Goal: Task Accomplishment & Management: Manage account settings

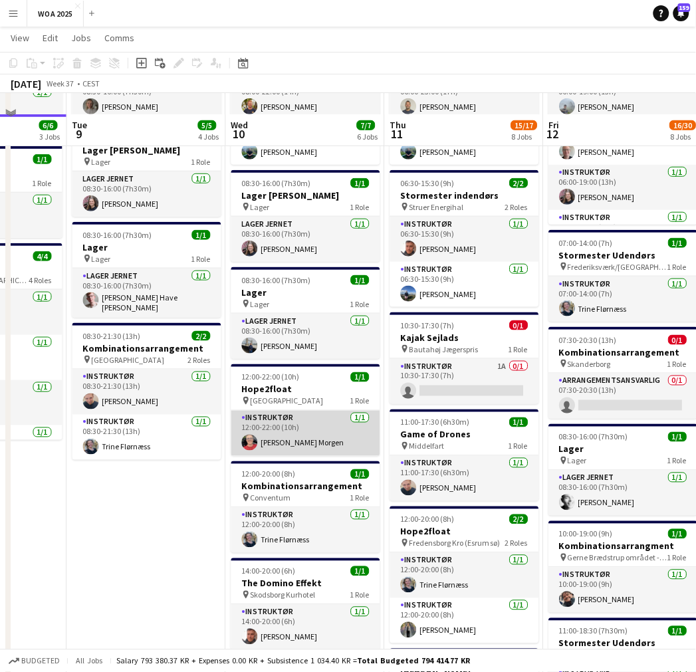
scroll to position [148, 0]
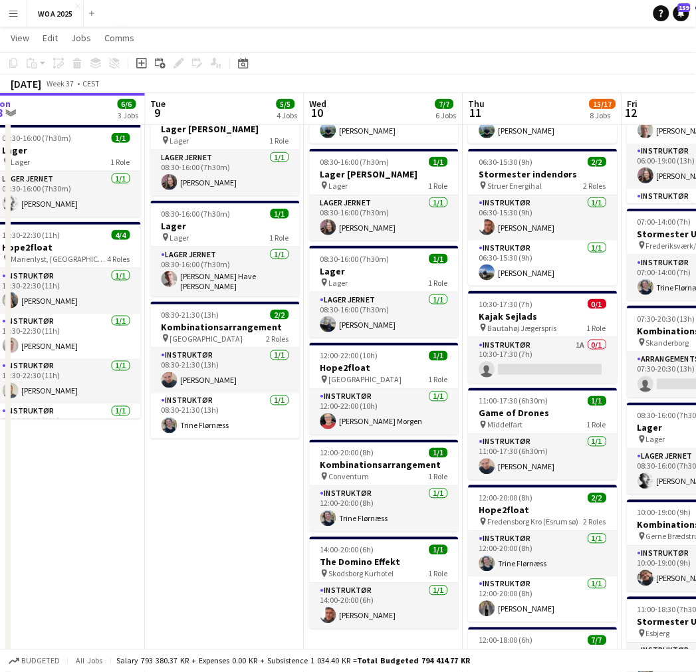
drag, startPoint x: 156, startPoint y: 513, endPoint x: 241, endPoint y: 496, distance: 86.8
click at [239, 497] on app-calendar-viewport "Sat 6 6/6 3 Jobs Sun 7 Mon 8 6/6 3 Jobs Tue 9 5/5 4 Jobs Wed 10 7/7 6 Jobs Thu …" at bounding box center [348, 654] width 696 height 1500
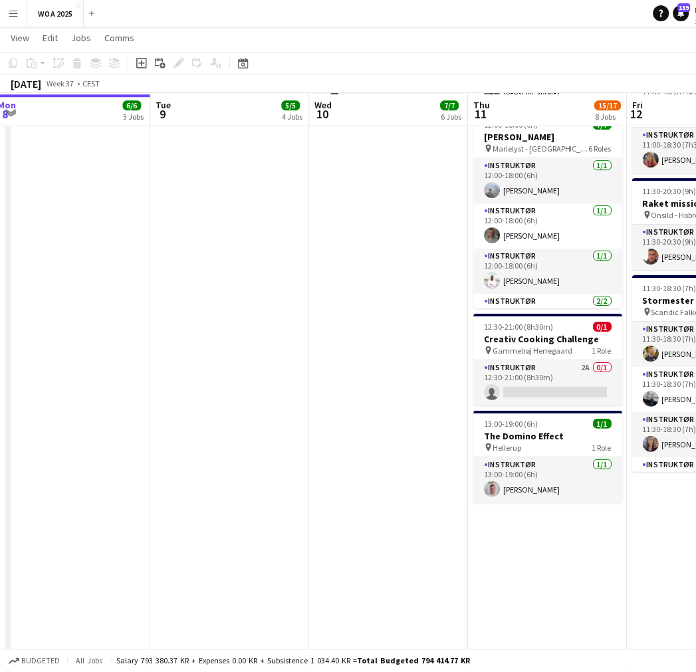
scroll to position [665, 0]
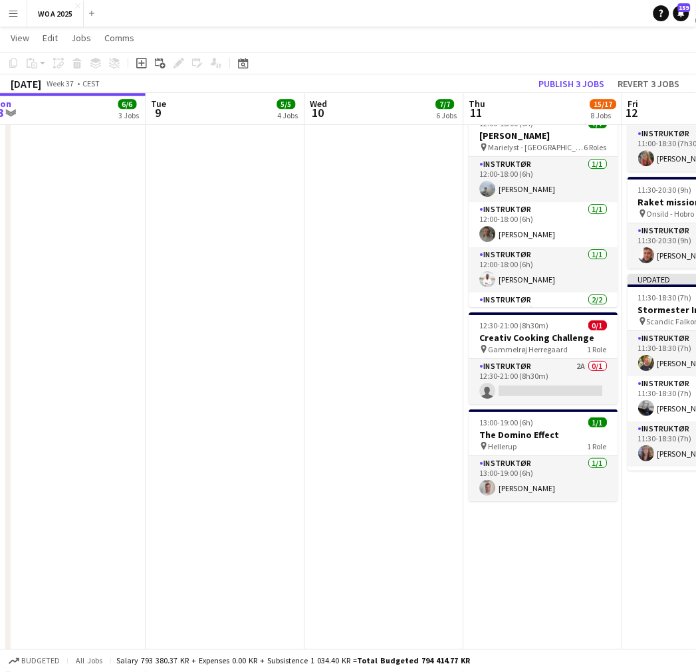
drag, startPoint x: 446, startPoint y: 324, endPoint x: 94, endPoint y: 340, distance: 352.7
click at [88, 343] on app-calendar-viewport "Sat 6 6/6 3 Jobs Sun 7 Mon 8 6/6 3 Jobs Tue 9 5/5 4 Jobs Wed 10 7/7 6 Jobs Thu …" at bounding box center [348, 137] width 696 height 1500
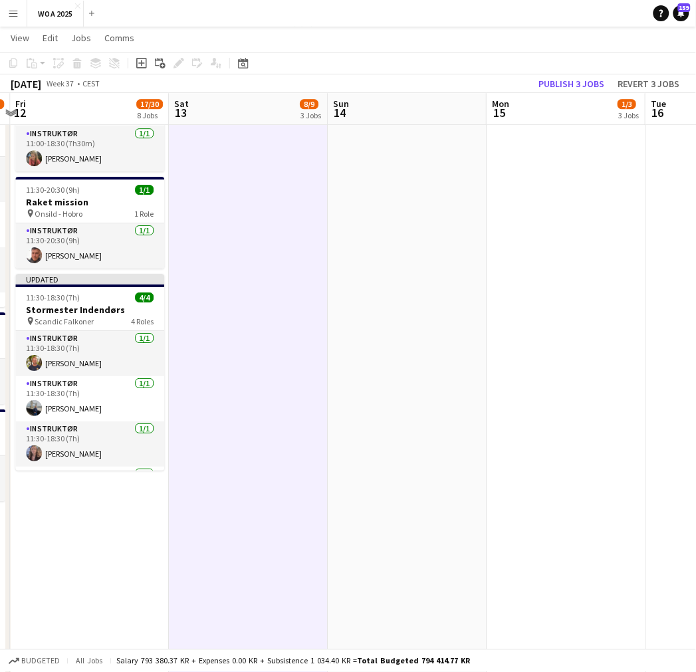
drag, startPoint x: 569, startPoint y: 396, endPoint x: 246, endPoint y: 467, distance: 331.0
click at [247, 467] on app-calendar-viewport "Mon 8 6/6 3 Jobs Tue 9 5/5 4 Jobs Wed 10 7/7 6 Jobs Thu 11 15/17 8 Jobs Fri 12 …" at bounding box center [348, 137] width 696 height 1500
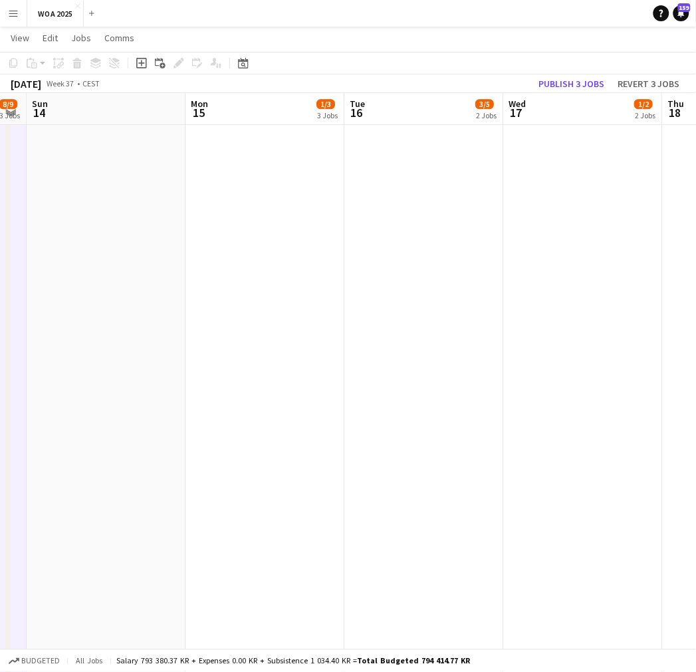
drag, startPoint x: 366, startPoint y: 371, endPoint x: 230, endPoint y: 379, distance: 135.9
click at [230, 379] on app-calendar-viewport "Wed 10 7/7 6 Jobs Thu 11 15/17 8 Jobs Fri 12 17/30 8 Jobs Sat 13 8/9 3 Jobs Sun…" at bounding box center [348, 137] width 696 height 1500
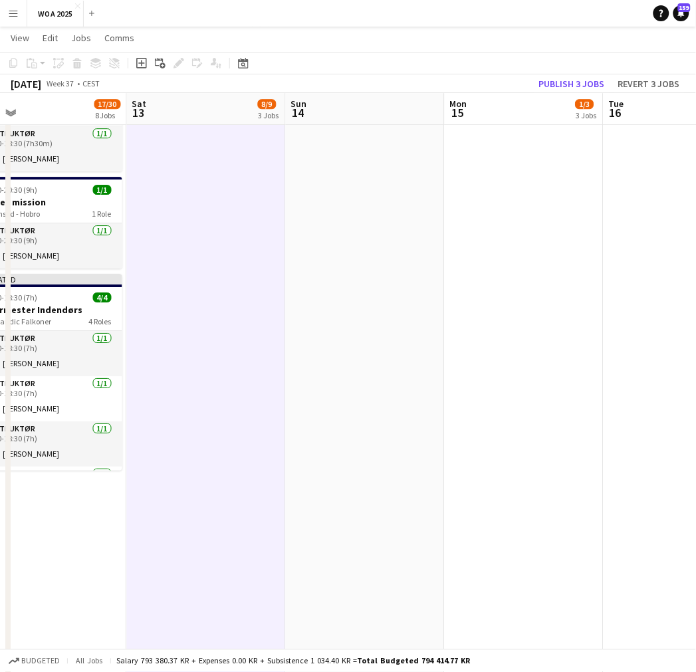
drag, startPoint x: 211, startPoint y: 373, endPoint x: 692, endPoint y: 306, distance: 485.9
click at [676, 308] on app-calendar-viewport "Wed 10 7/7 6 Jobs Thu 11 15/17 8 Jobs Fri 12 17/30 8 Jobs Sat 13 8/9 3 Jobs Sun…" at bounding box center [348, 137] width 696 height 1500
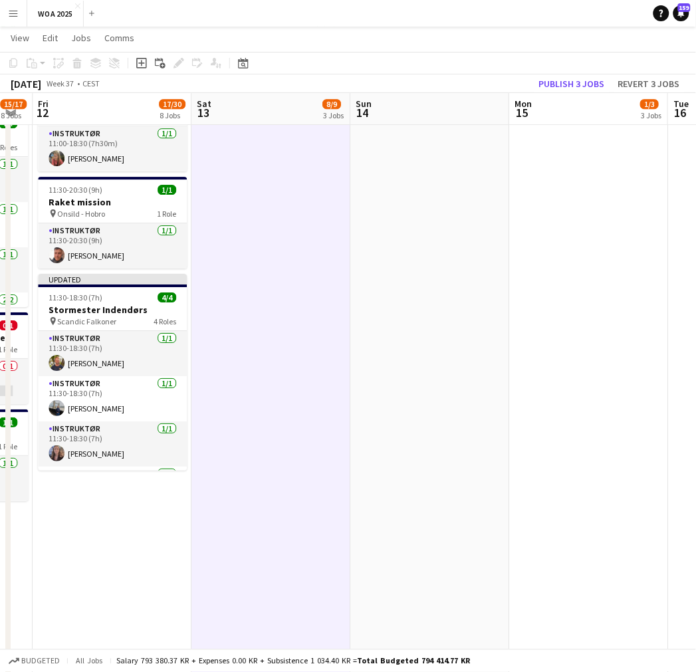
drag, startPoint x: 489, startPoint y: 306, endPoint x: 318, endPoint y: 311, distance: 171.6
click at [323, 312] on app-calendar-viewport "Mon 8 6/6 3 Jobs Tue 9 5/5 4 Jobs Wed 10 7/7 6 Jobs Thu 11 15/17 8 Jobs Fri 12 …" at bounding box center [348, 137] width 696 height 1500
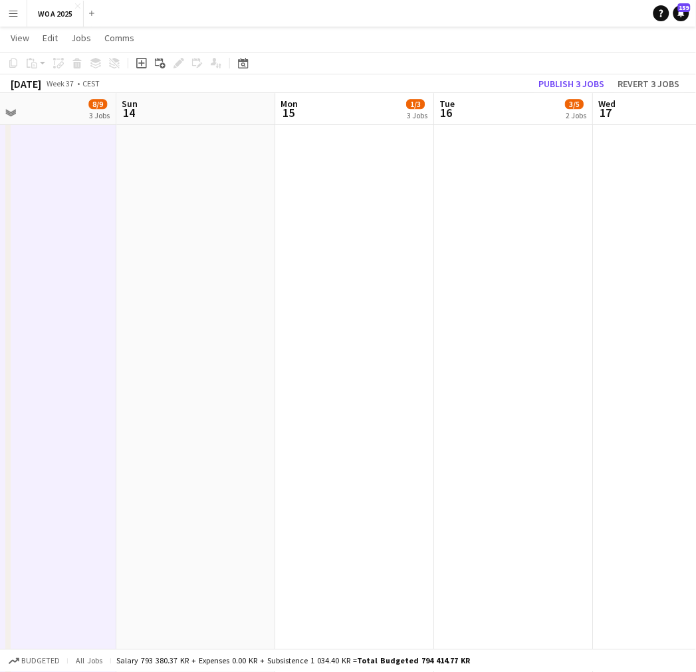
drag, startPoint x: 402, startPoint y: 286, endPoint x: 257, endPoint y: 304, distance: 146.1
click at [264, 304] on app-calendar-viewport "Wed 10 7/7 6 Jobs Thu 11 15/17 8 Jobs Fri 12 17/30 8 Jobs Sat 13 8/9 3 Jobs Sun…" at bounding box center [348, 137] width 696 height 1500
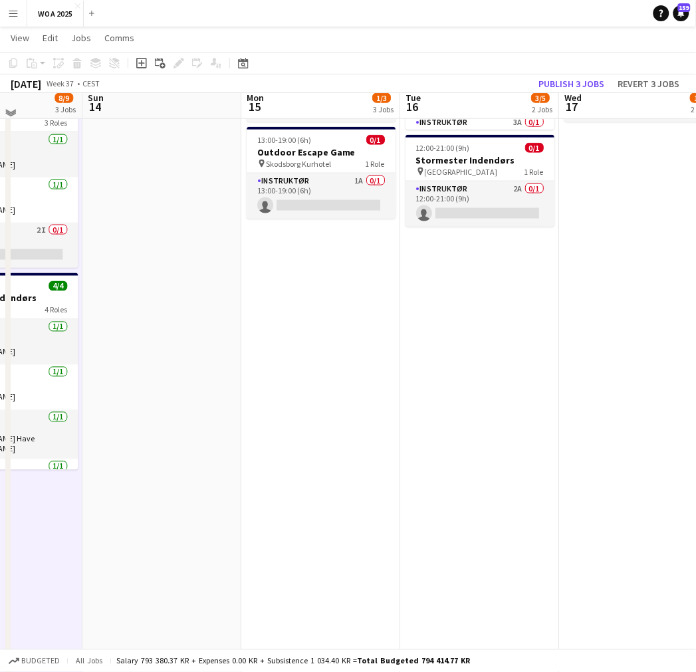
scroll to position [0, 0]
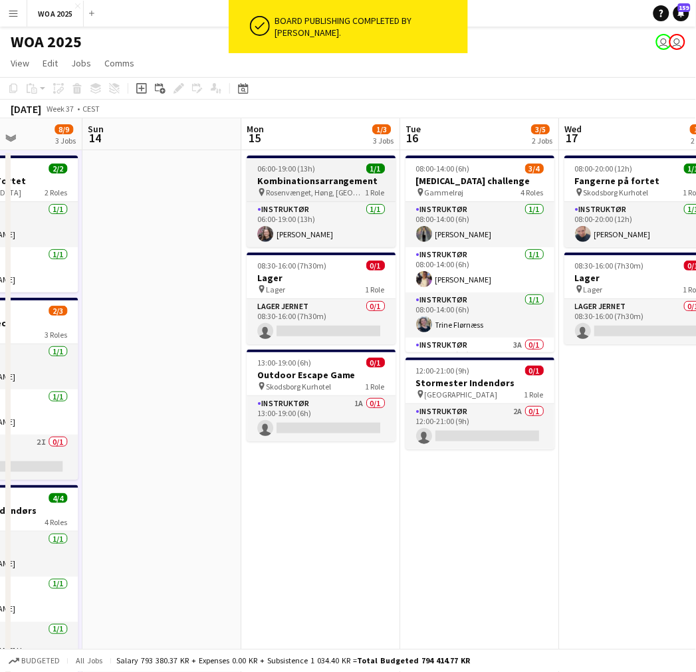
click at [320, 185] on h3 "Kombinationsarrangement" at bounding box center [321, 181] width 149 height 12
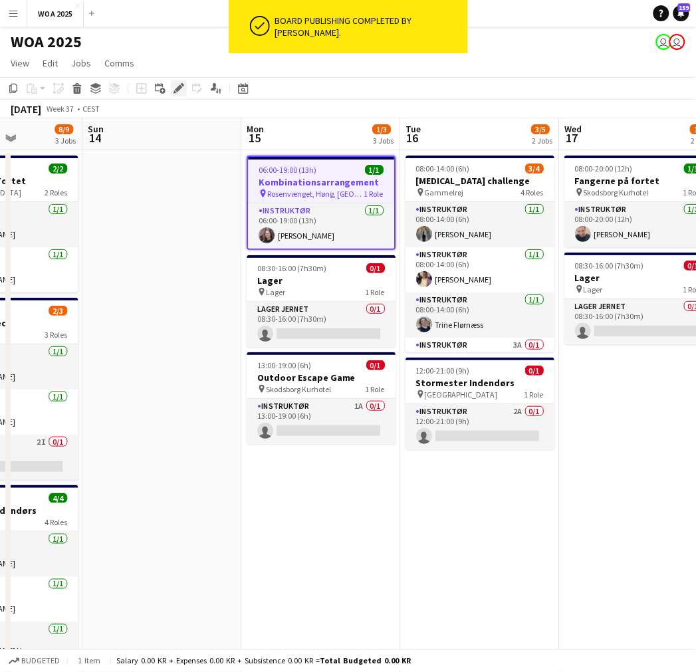
click at [180, 88] on icon at bounding box center [178, 88] width 7 height 7
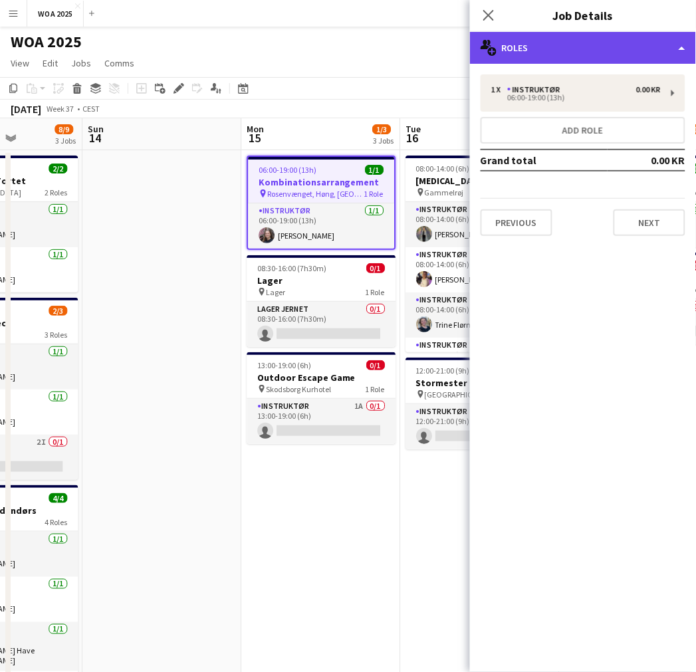
click at [596, 45] on div "multiple-users-add Roles" at bounding box center [583, 48] width 226 height 32
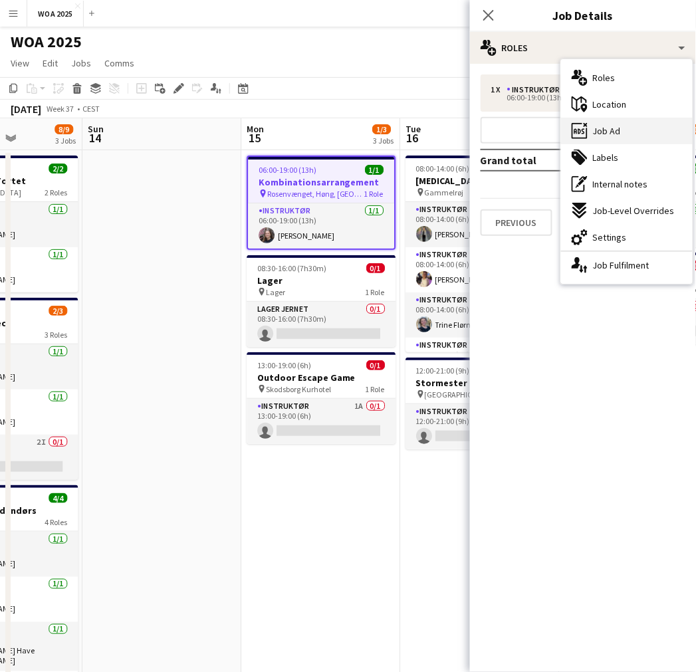
click at [623, 136] on div "ads-window Job Ad" at bounding box center [627, 131] width 132 height 27
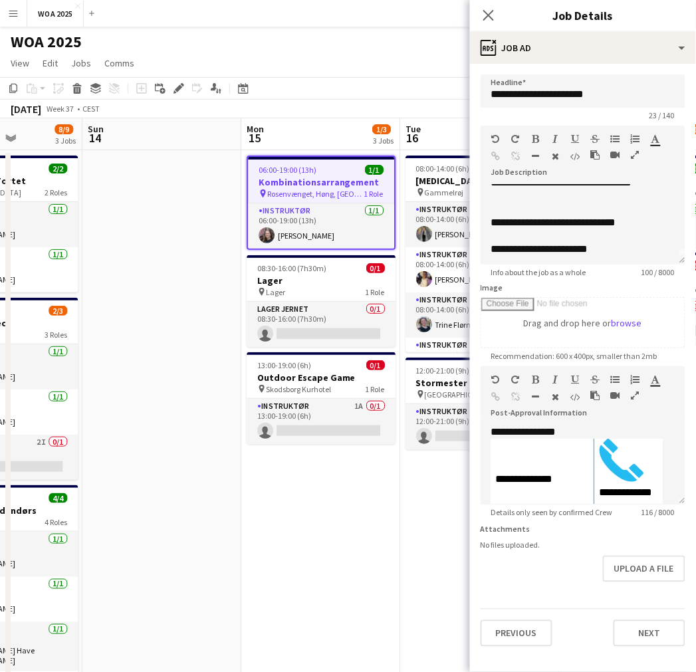
scroll to position [10, 0]
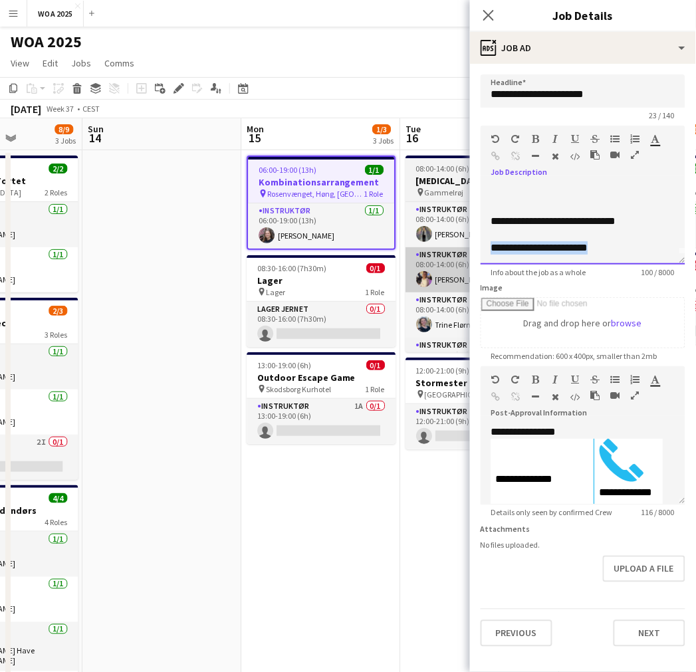
drag, startPoint x: 578, startPoint y: 249, endPoint x: 467, endPoint y: 249, distance: 111.7
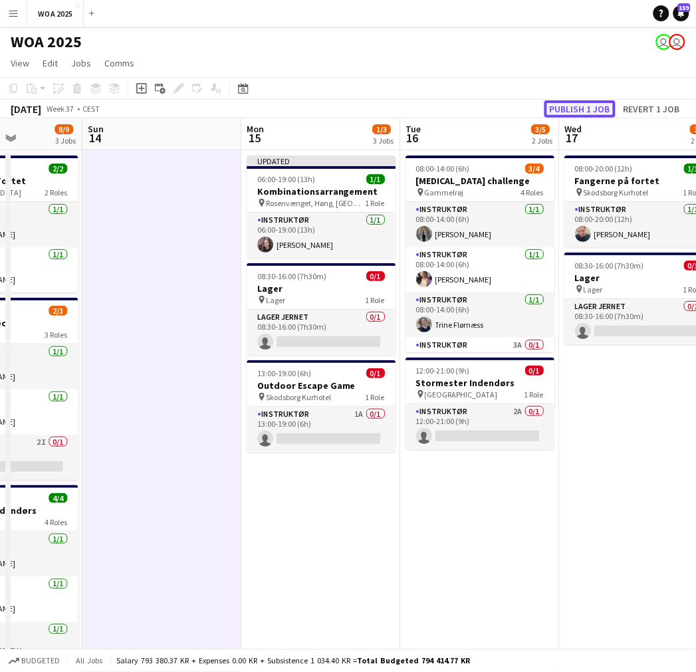
click at [575, 107] on button "Publish 1 job" at bounding box center [579, 108] width 71 height 17
